Goal: Task Accomplishment & Management: Manage account settings

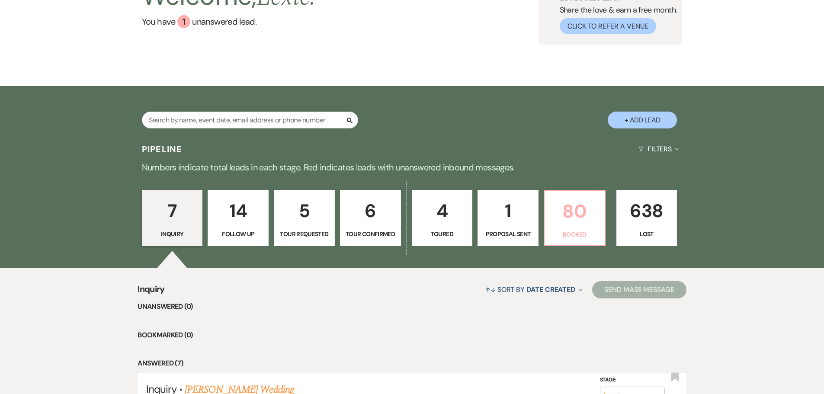
scroll to position [87, 0]
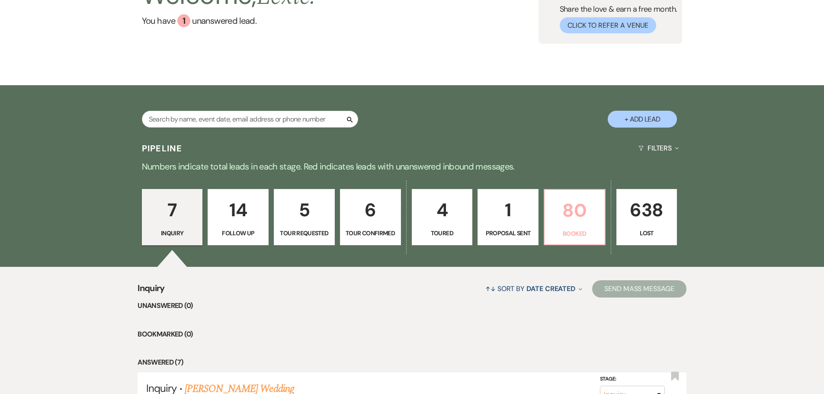
click at [560, 212] on p "80" at bounding box center [575, 210] width 50 height 29
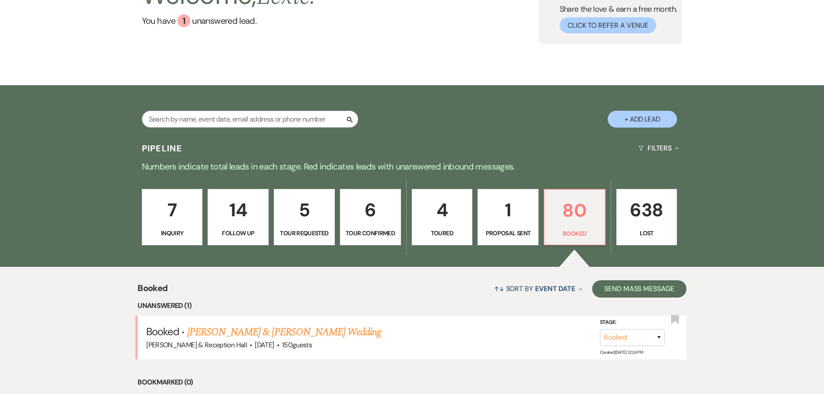
scroll to position [216, 0]
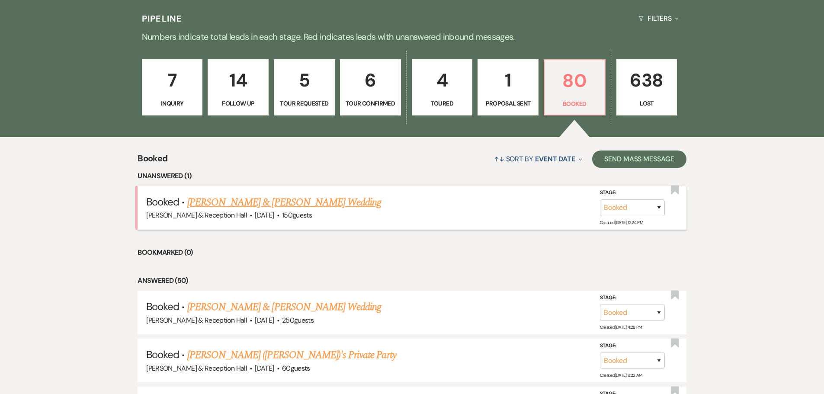
click at [264, 203] on link "[PERSON_NAME] & [PERSON_NAME] Wedding" at bounding box center [284, 203] width 194 height 16
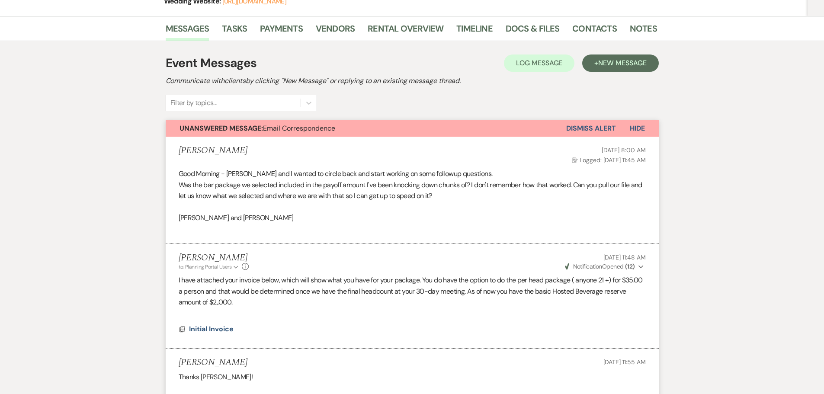
scroll to position [43, 0]
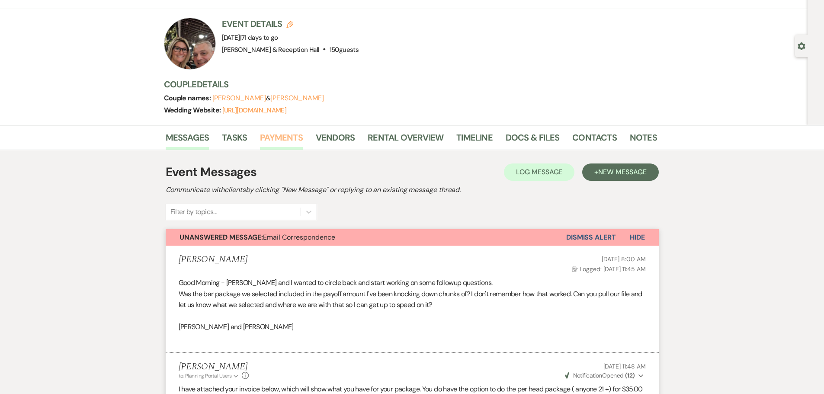
click at [283, 131] on link "Payments" at bounding box center [281, 140] width 43 height 19
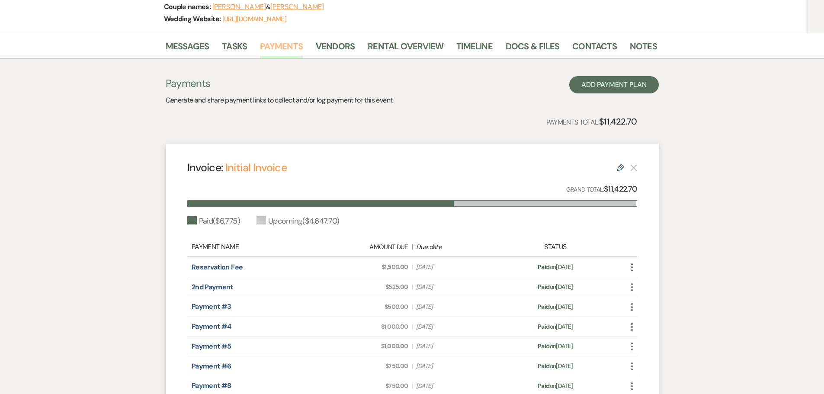
scroll to position [216, 0]
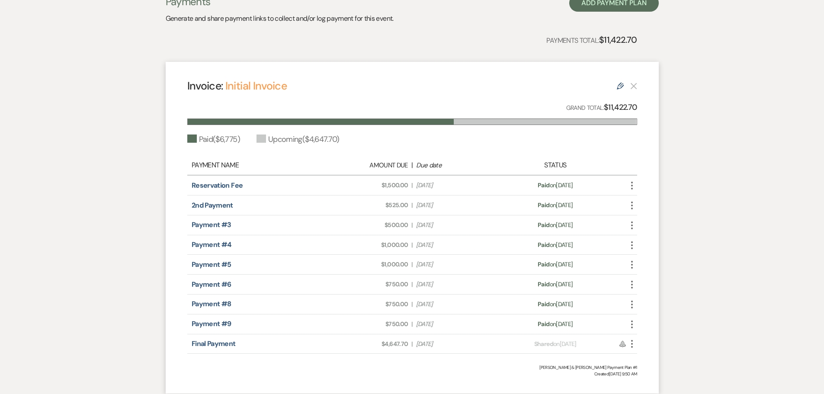
click at [634, 347] on icon "More" at bounding box center [632, 344] width 10 height 10
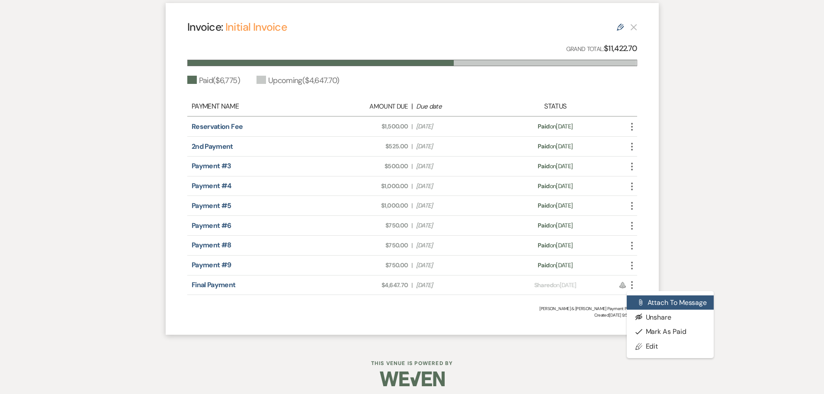
scroll to position [280, 0]
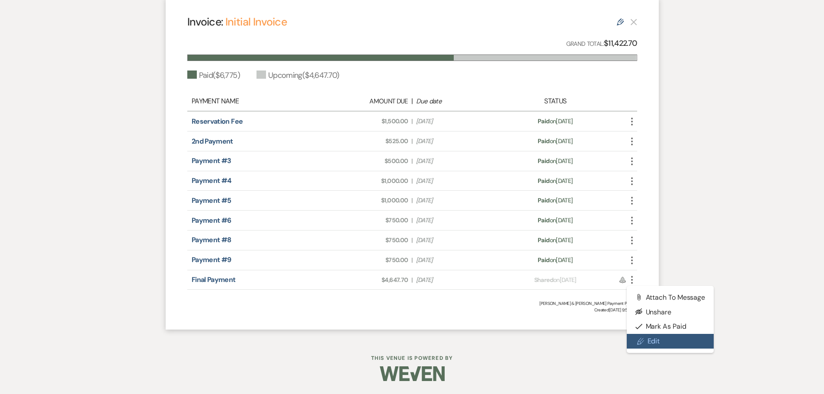
click at [647, 340] on link "Pencil Edit" at bounding box center [670, 341] width 87 height 15
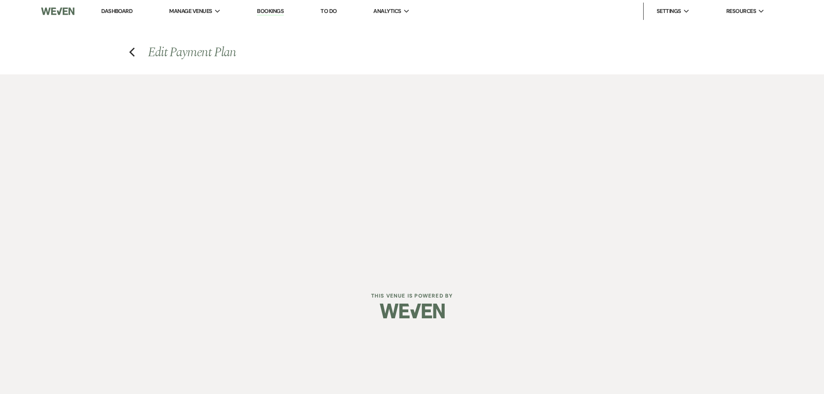
select select "15532"
select select "1"
select select "true"
select select "1"
select select "true"
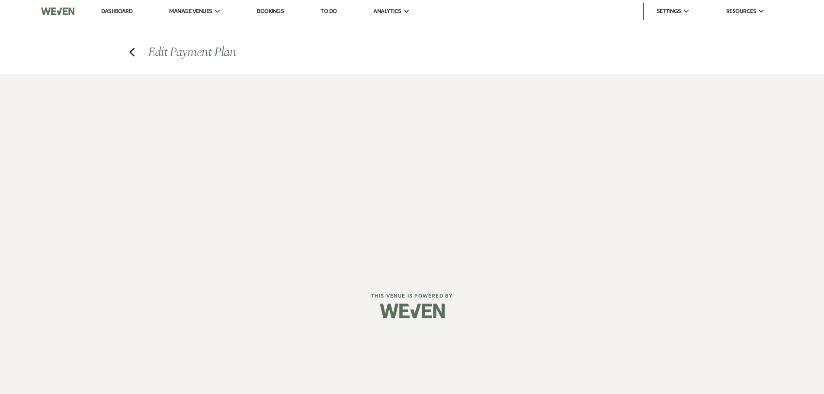
select select "1"
select select "true"
select select "1"
select select "true"
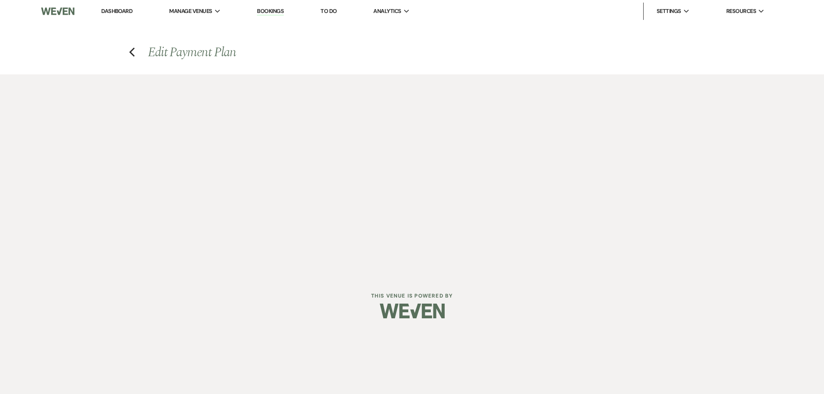
select select "1"
select select "true"
select select "1"
select select "true"
select select "1"
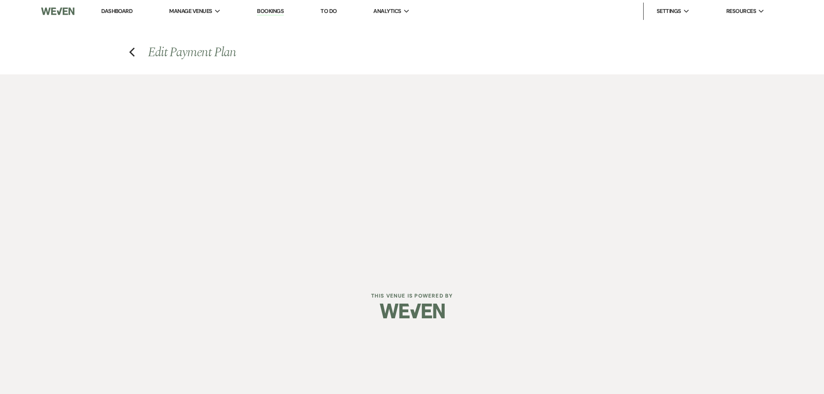
select select "true"
select select "2"
select select "flat"
select select "true"
select select "client"
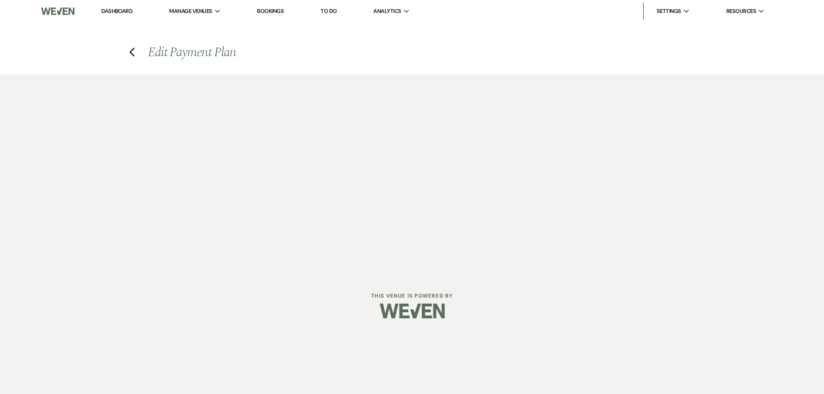
select select "weeks"
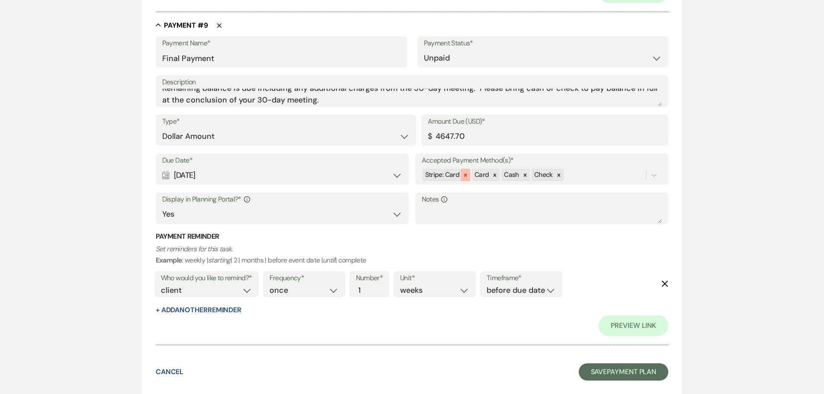
scroll to position [2683, 0]
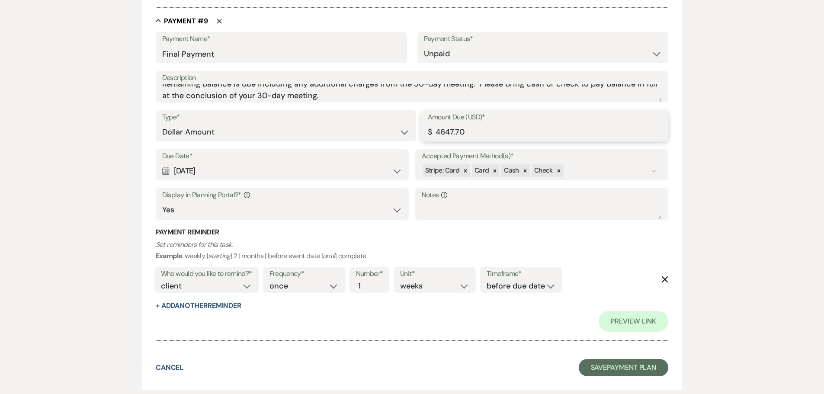
click at [444, 130] on input "4647.70" at bounding box center [545, 132] width 235 height 17
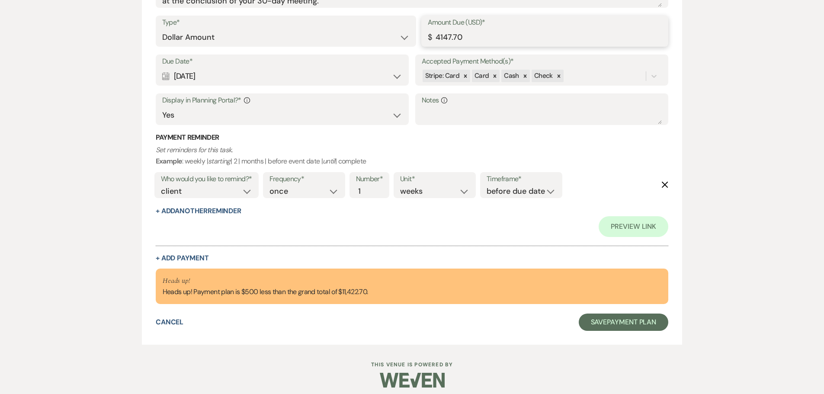
scroll to position [2784, 0]
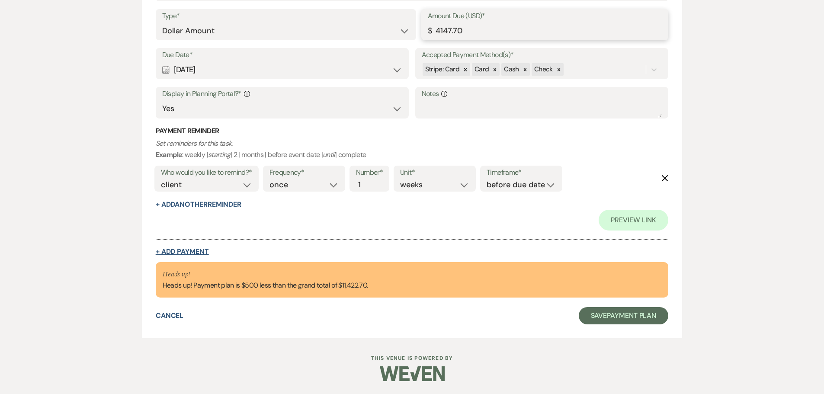
type input "4147.70"
click at [184, 254] on button "+ Add Payment" at bounding box center [182, 251] width 53 height 7
select select "2"
select select "flat"
select select "true"
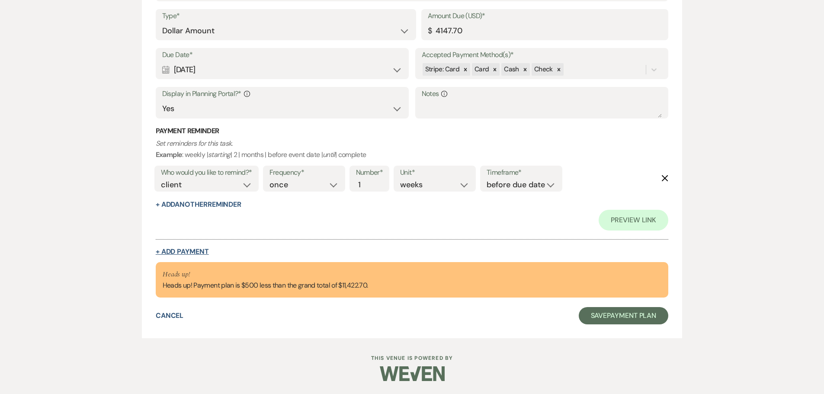
select select "client"
select select "weeks"
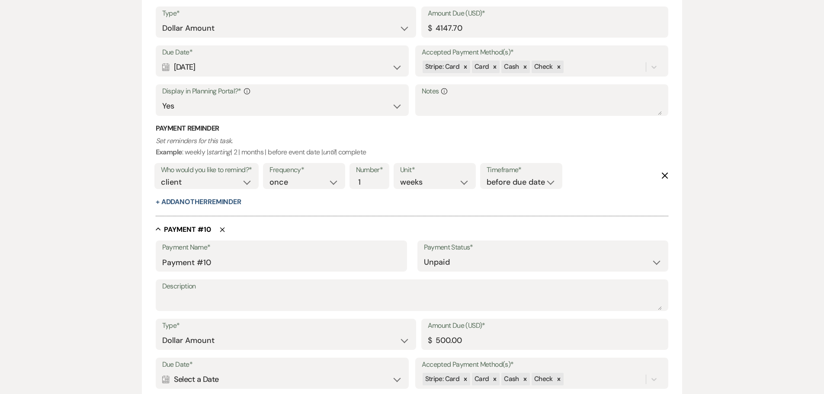
scroll to position [2661, 0]
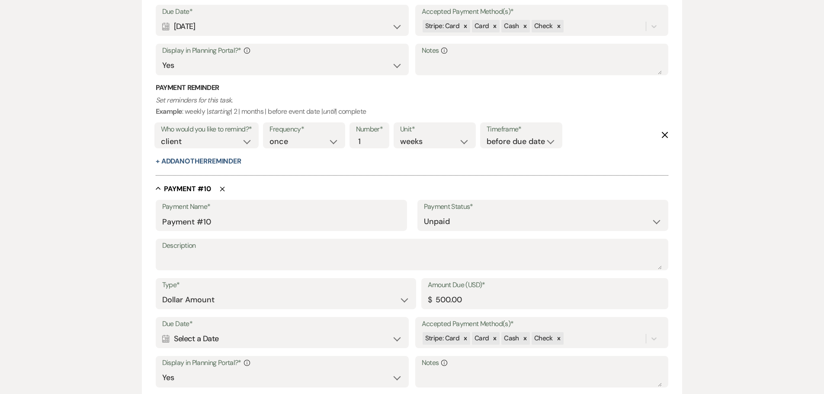
click at [252, 344] on div "Calendar Select a Date Expand" at bounding box center [282, 339] width 241 height 17
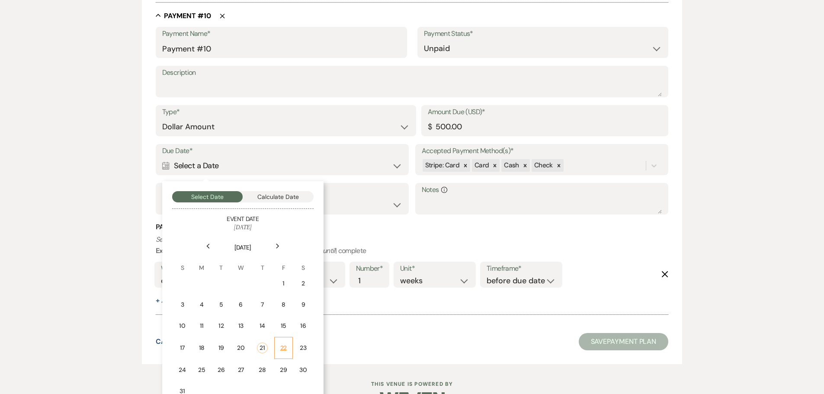
click at [283, 350] on div "22" at bounding box center [283, 348] width 7 height 9
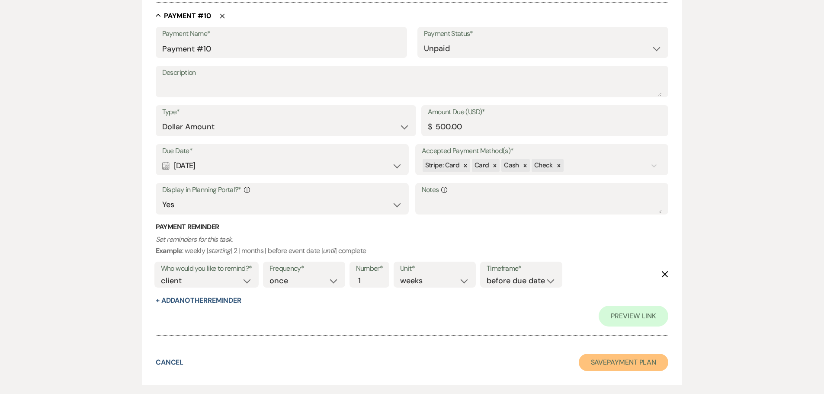
click at [627, 360] on button "Save Payment Plan" at bounding box center [624, 362] width 90 height 17
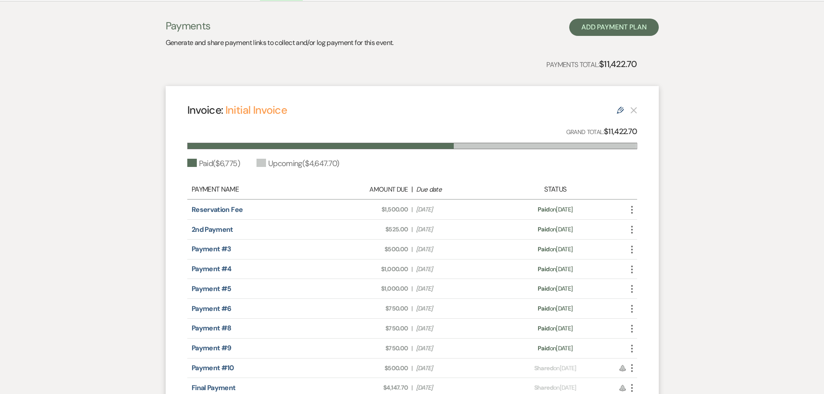
scroll to position [130, 0]
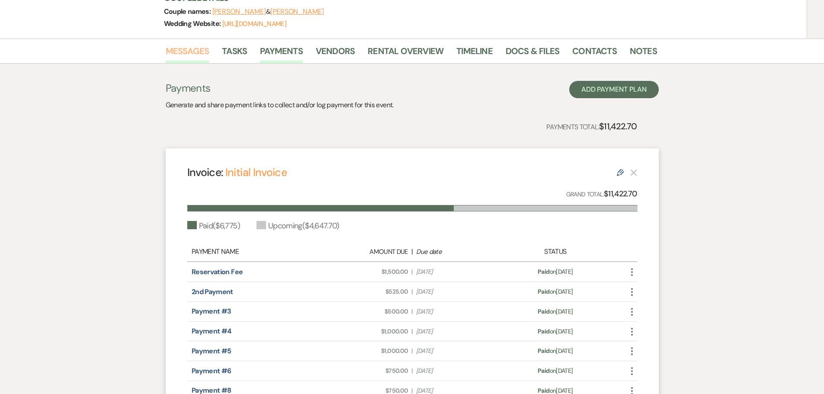
click at [200, 54] on link "Messages" at bounding box center [188, 53] width 44 height 19
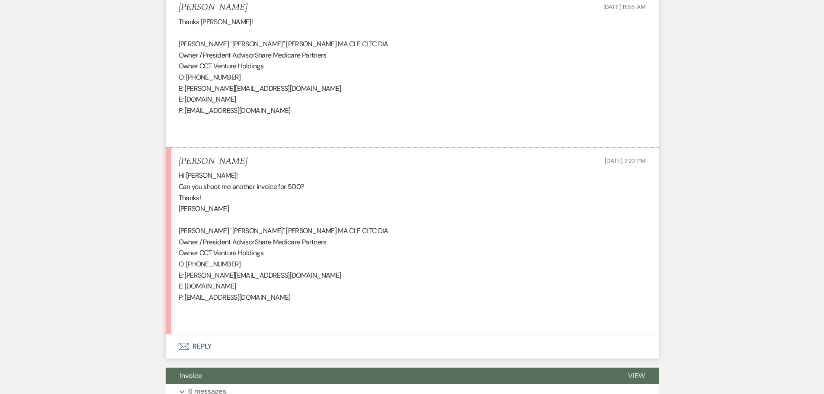
scroll to position [519, 0]
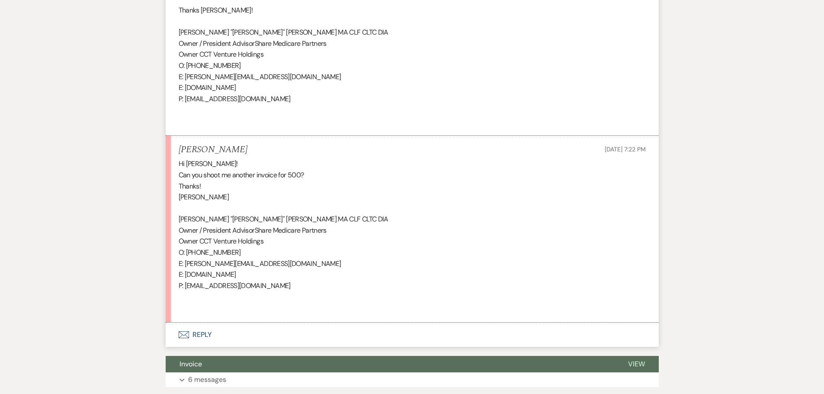
click at [200, 335] on button "Envelope Reply" at bounding box center [412, 335] width 493 height 24
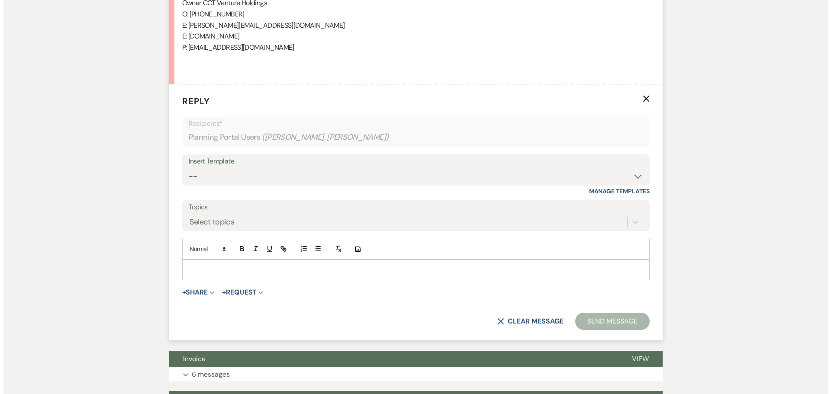
scroll to position [773, 0]
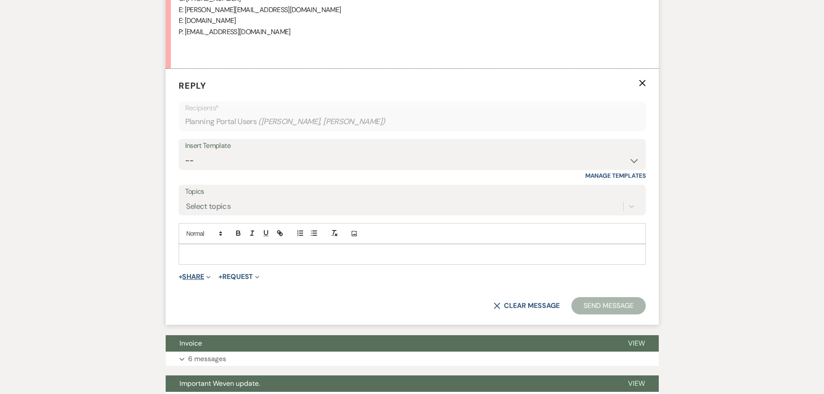
click at [199, 273] on button "+ Share Expand" at bounding box center [195, 276] width 32 height 7
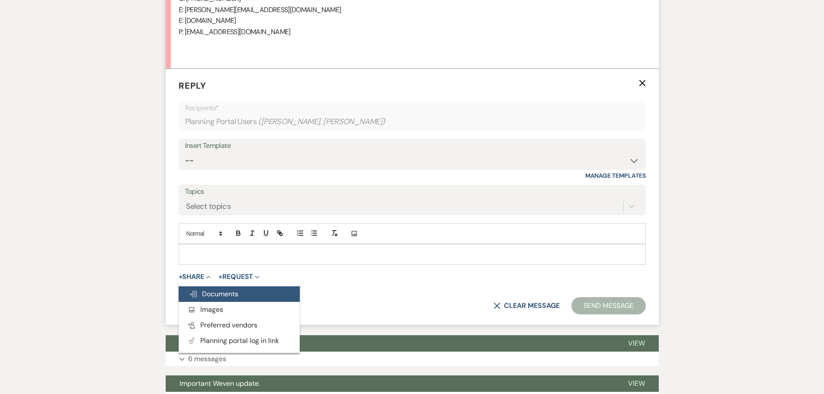
click at [203, 299] on button "Doc Upload Documents" at bounding box center [239, 294] width 121 height 16
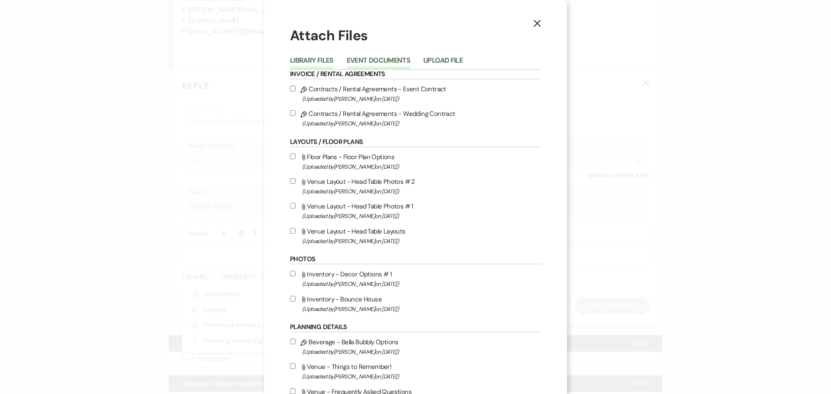
click at [374, 62] on button "Event Documents" at bounding box center [379, 63] width 64 height 12
click at [305, 61] on button "Library Files" at bounding box center [312, 63] width 44 height 12
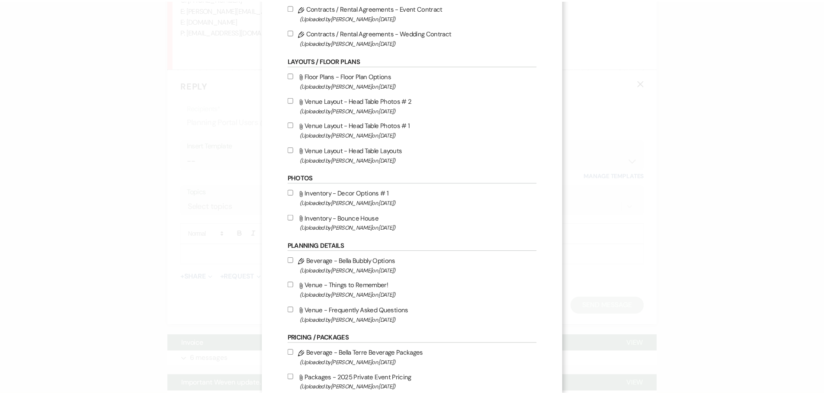
scroll to position [0, 0]
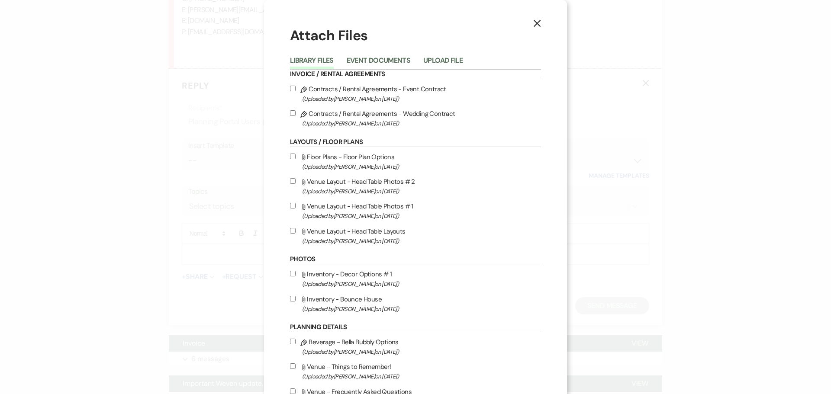
click at [537, 24] on icon "X" at bounding box center [537, 23] width 8 height 8
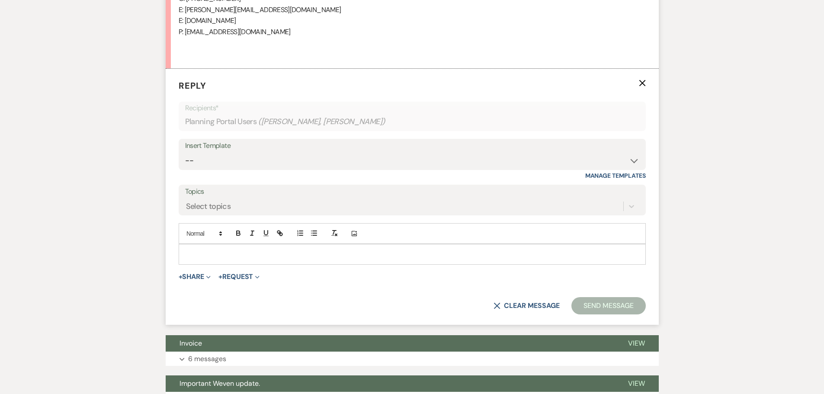
click at [242, 252] on p at bounding box center [412, 255] width 453 height 10
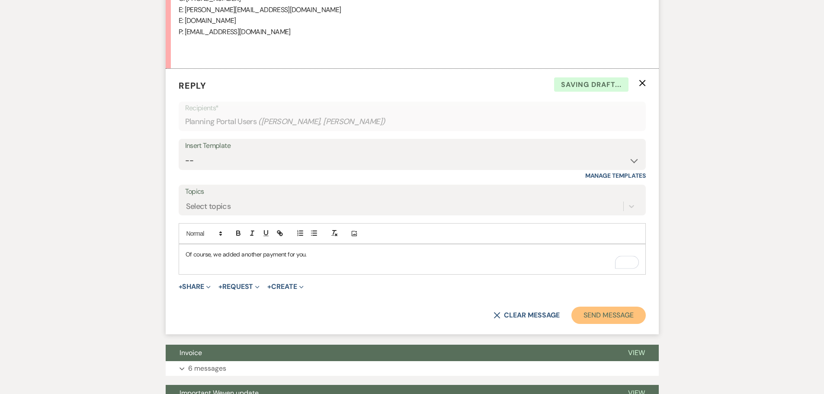
click at [625, 321] on button "Send Message" at bounding box center [609, 315] width 74 height 17
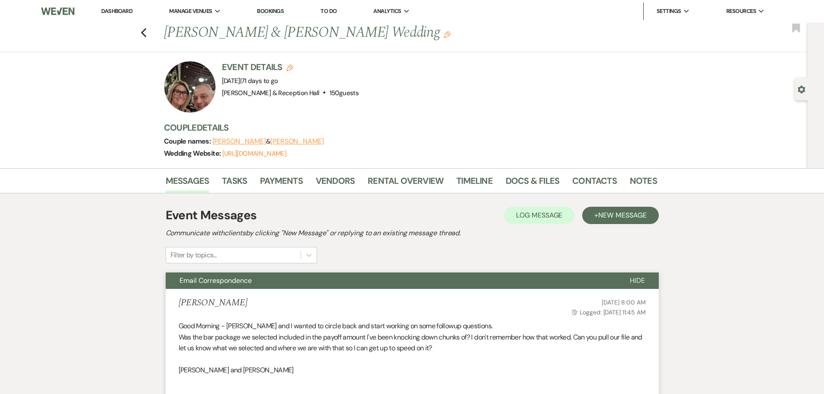
click at [128, 10] on link "Dashboard" at bounding box center [116, 10] width 31 height 7
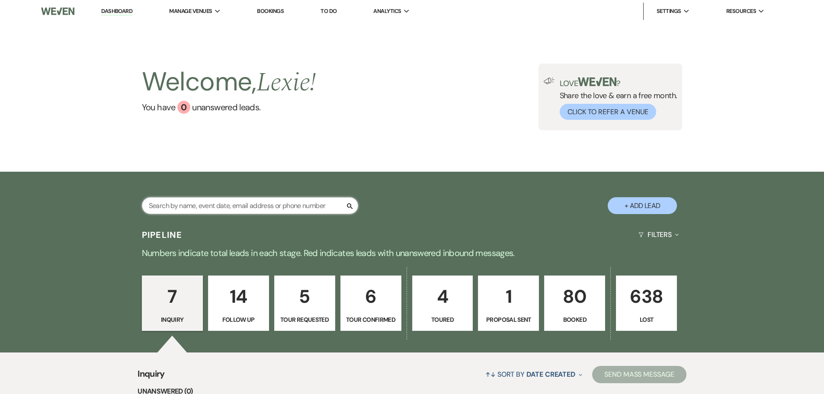
click at [293, 206] on input "text" at bounding box center [250, 205] width 216 height 17
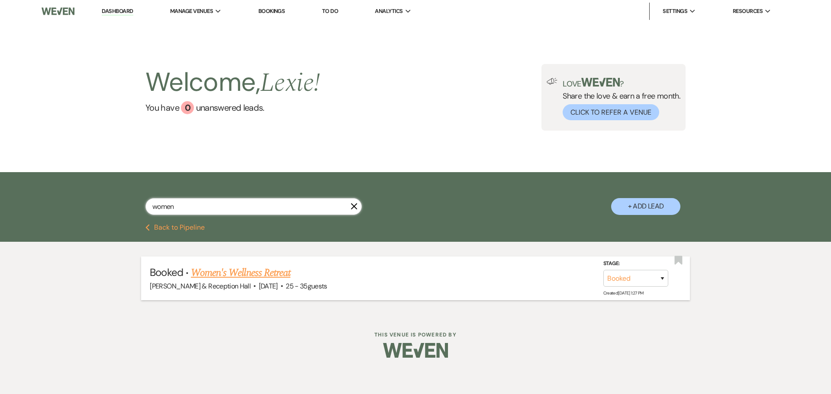
type input "women"
click at [248, 269] on link "Women's Wellness Retreat" at bounding box center [241, 273] width 100 height 16
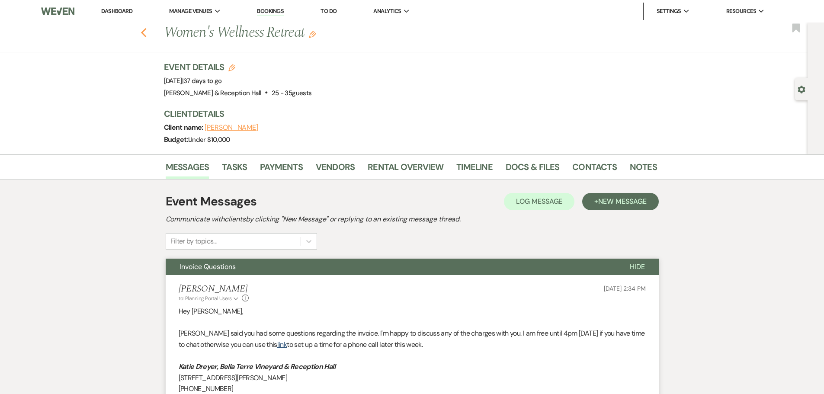
click at [147, 32] on icon "Previous" at bounding box center [144, 33] width 6 height 10
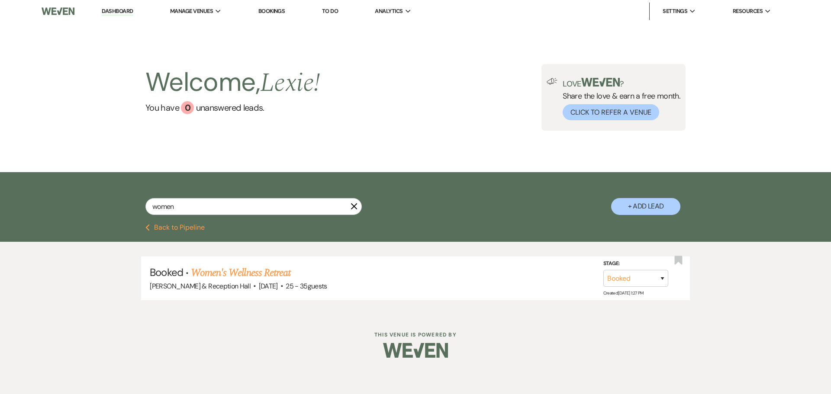
click at [184, 230] on button "Previous Back to Pipeline" at bounding box center [174, 227] width 59 height 7
